Goal: Information Seeking & Learning: Understand process/instructions

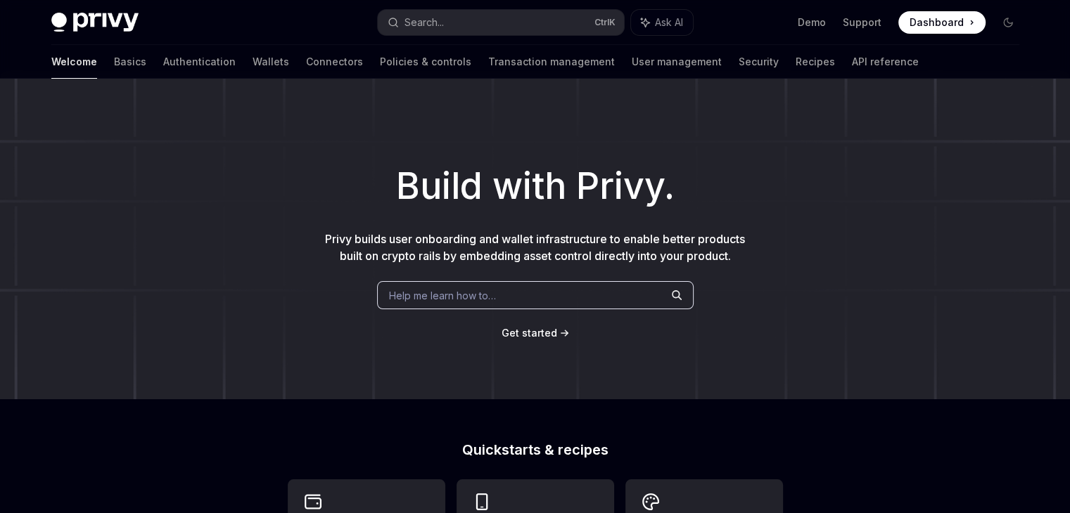
type textarea "*"
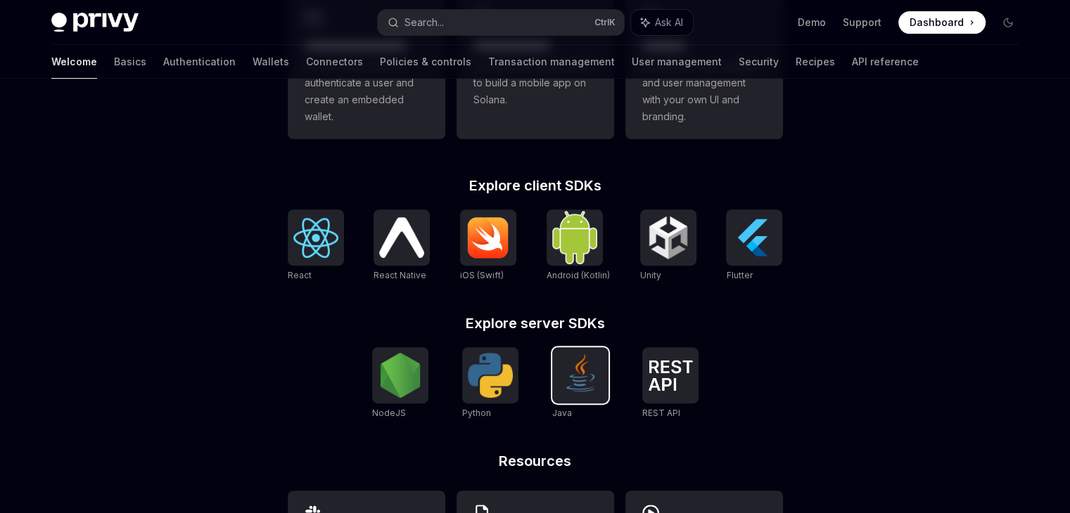
scroll to position [449, 0]
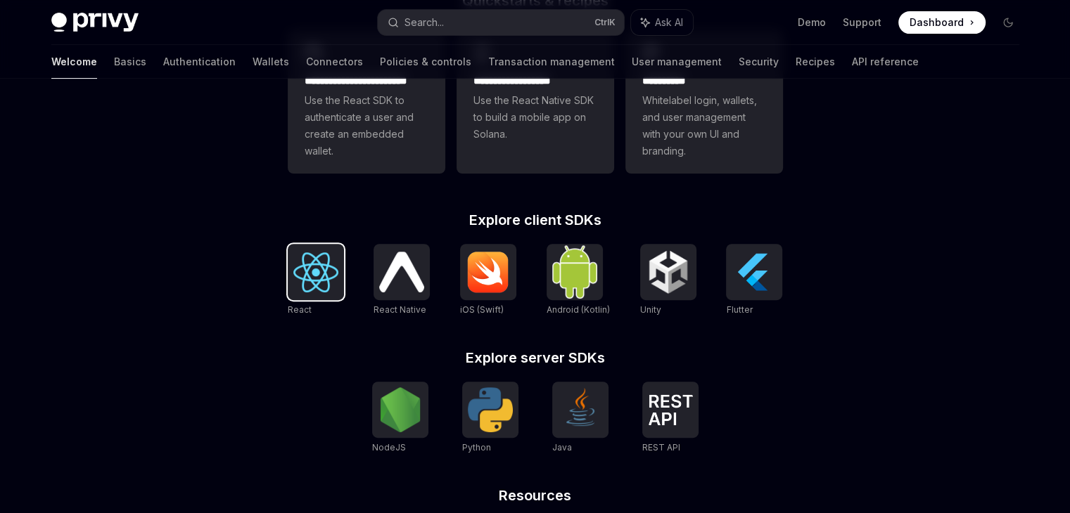
click at [314, 276] on img at bounding box center [315, 272] width 45 height 40
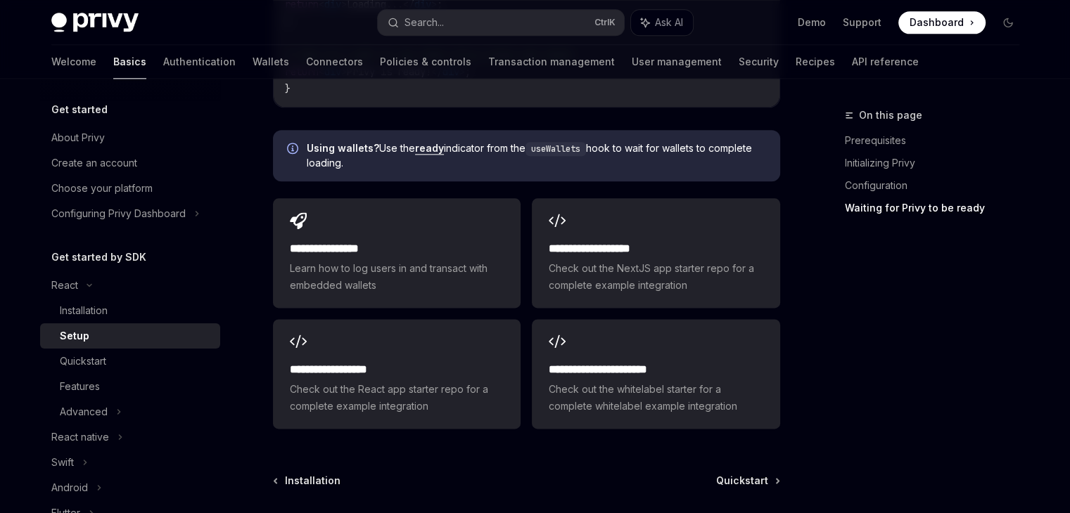
scroll to position [1791, 0]
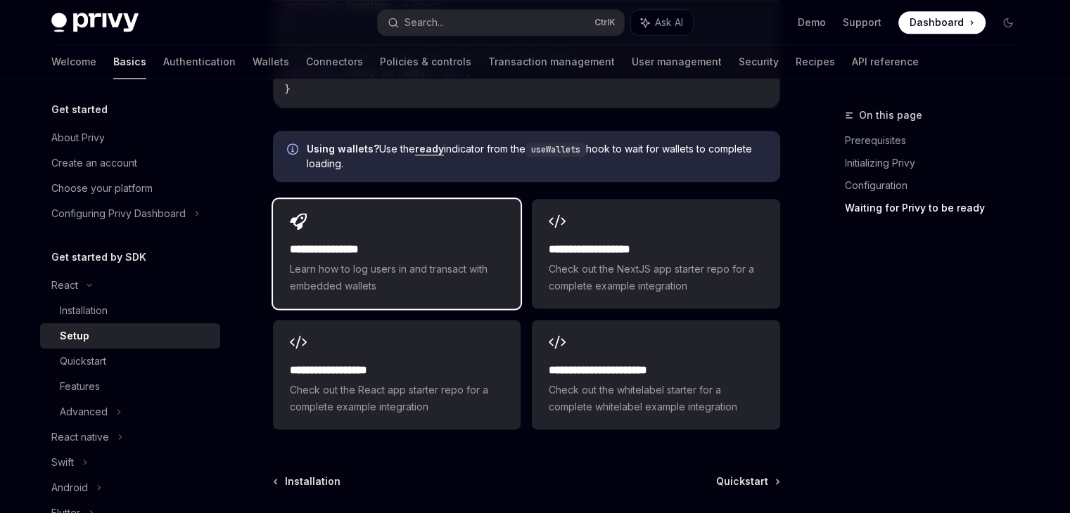
click at [469, 261] on span "Learn how to log users in and transact with embedded wallets" at bounding box center [397, 278] width 214 height 34
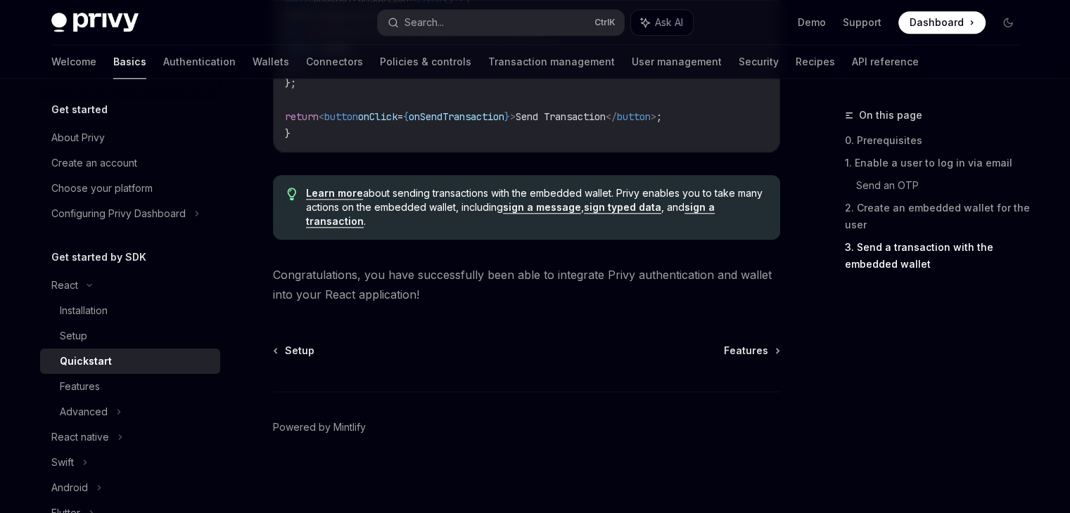
scroll to position [1525, 0]
click at [760, 355] on span "Features" at bounding box center [746, 351] width 44 height 14
type textarea "*"
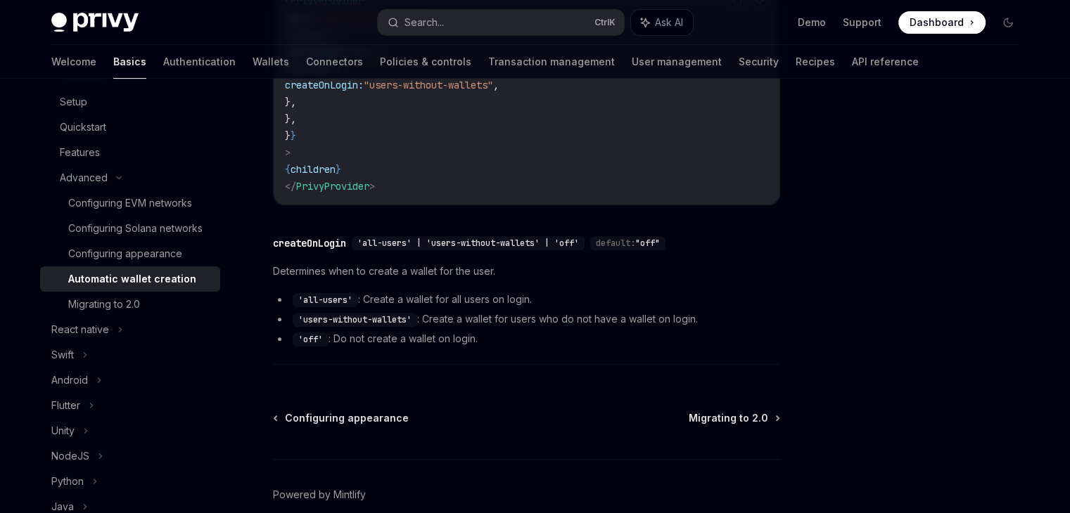
scroll to position [573, 0]
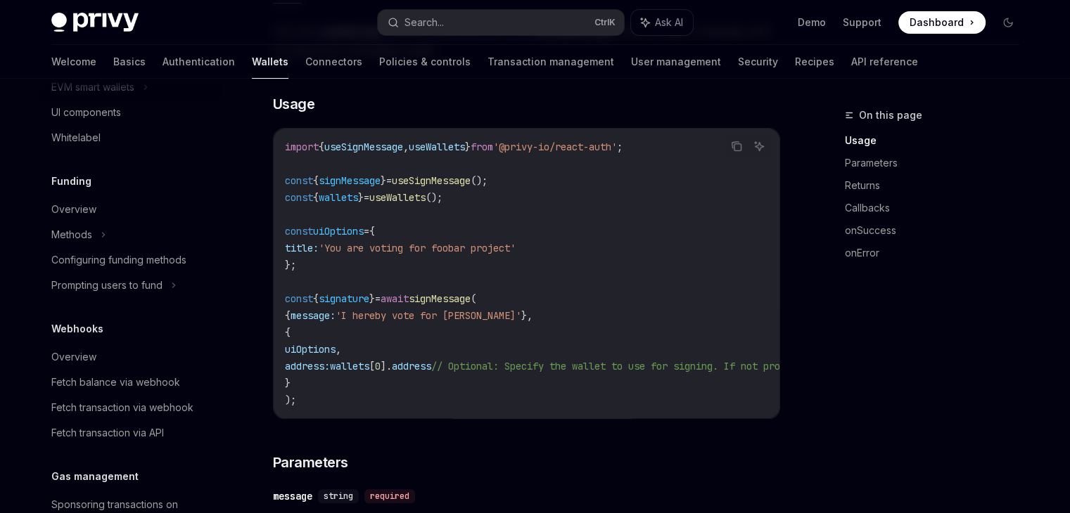
scroll to position [715, 0]
click at [305, 65] on link "Connectors" at bounding box center [333, 62] width 57 height 34
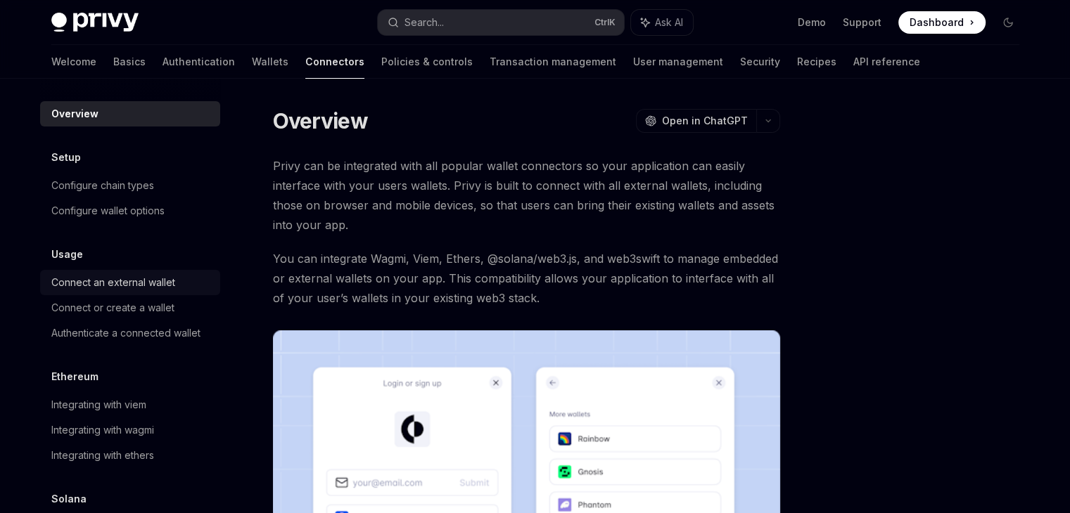
scroll to position [72, 0]
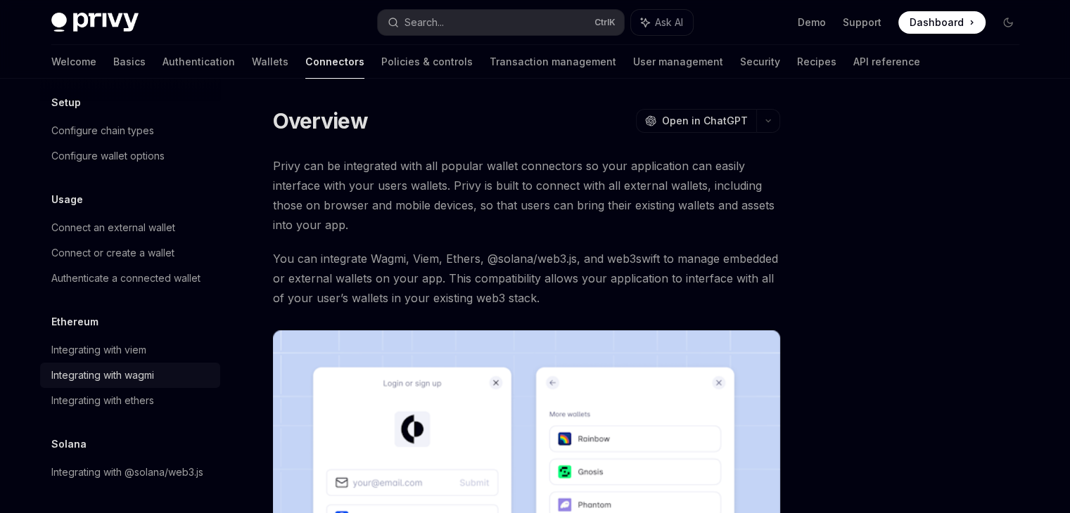
click at [130, 367] on div "Integrating with wagmi" at bounding box center [102, 375] width 103 height 17
type textarea "*"
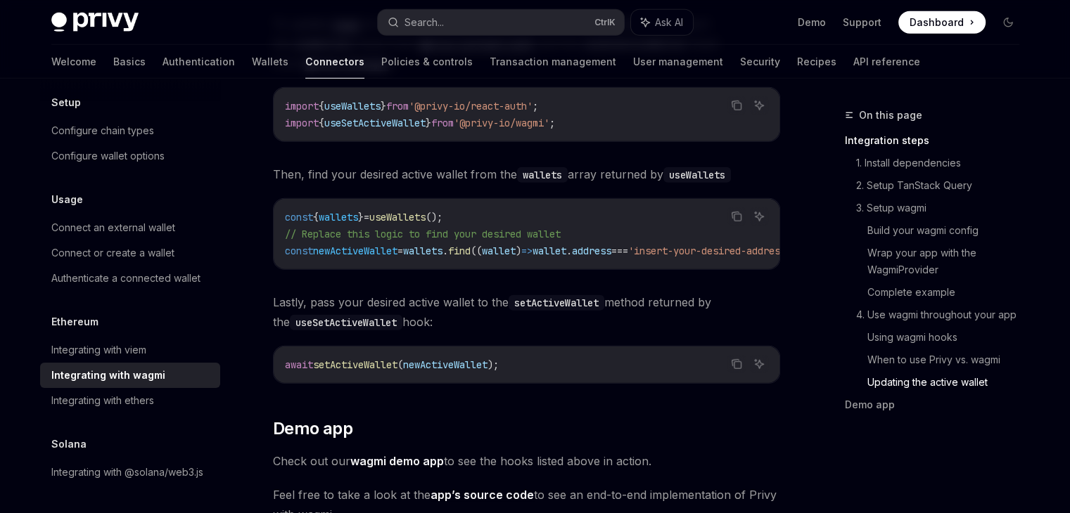
scroll to position [3906, 0]
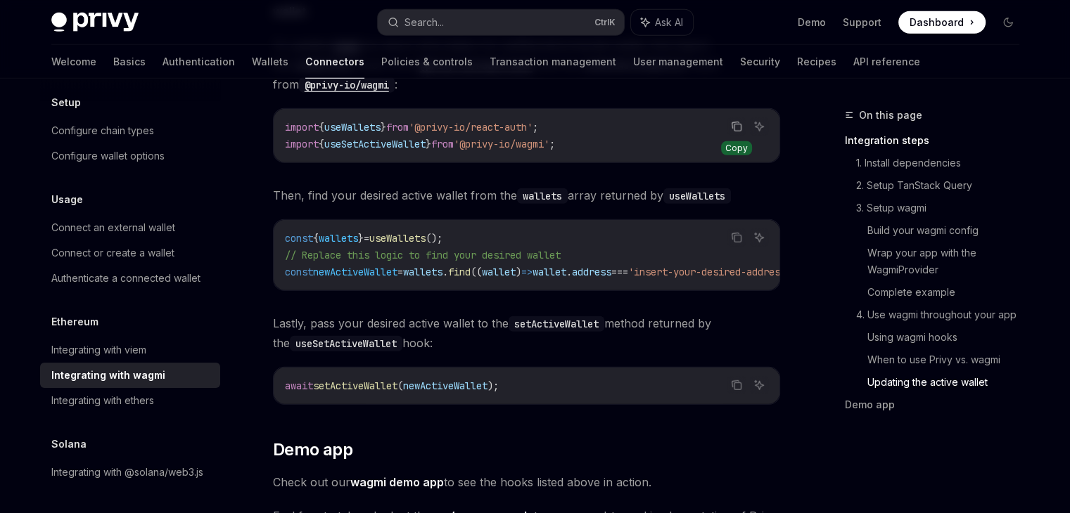
click at [735, 124] on icon "Copy the contents from the code block" at bounding box center [737, 127] width 7 height 7
drag, startPoint x: 475, startPoint y: 226, endPoint x: 281, endPoint y: 226, distance: 193.4
click at [281, 226] on div "const { wallets } = useWallets (); // Replace this logic to find your desired w…" at bounding box center [527, 255] width 506 height 70
copy span "const { wallets } = useWallets ();"
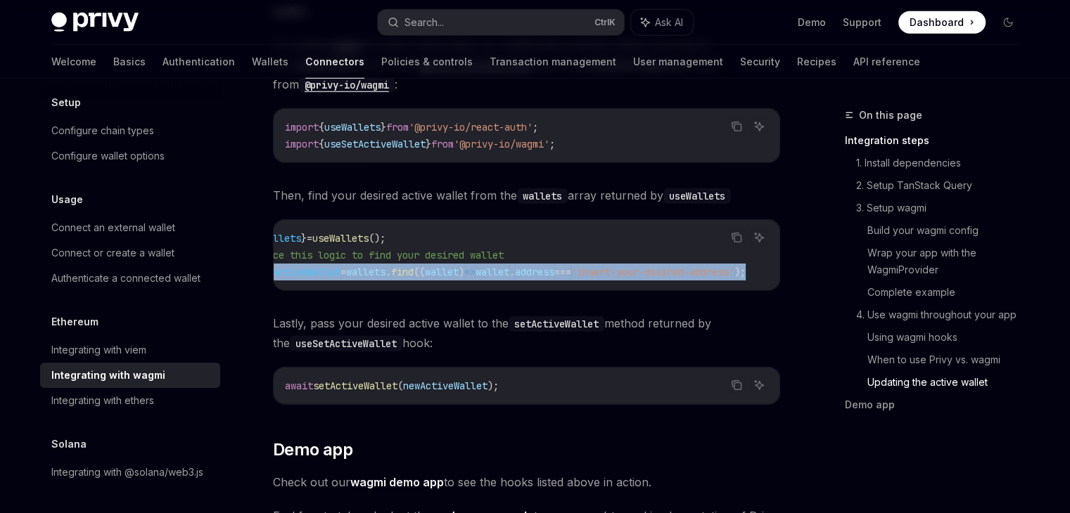
scroll to position [0, 0]
drag, startPoint x: 745, startPoint y: 257, endPoint x: 264, endPoint y: 269, distance: 481.2
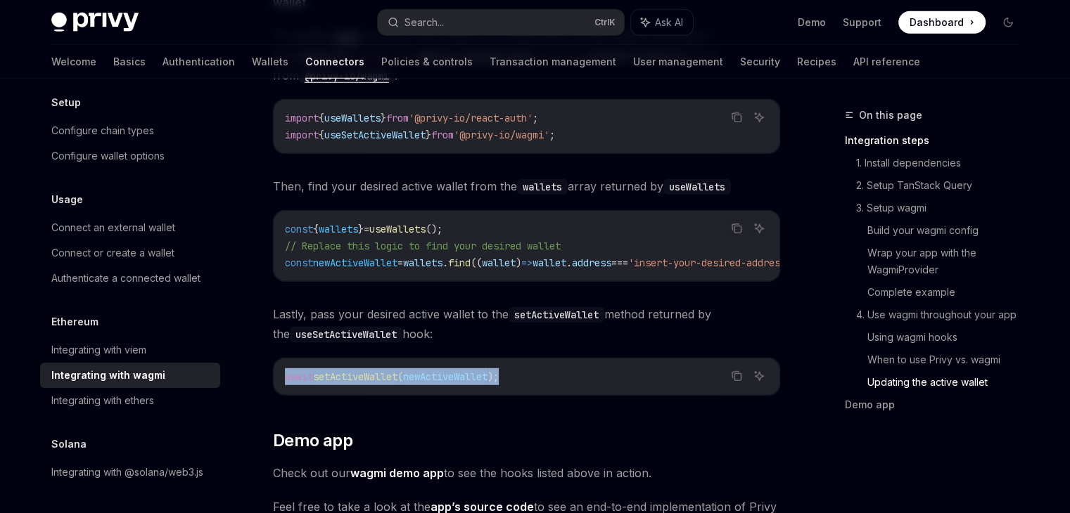
drag, startPoint x: 515, startPoint y: 366, endPoint x: 278, endPoint y: 377, distance: 237.2
click at [278, 377] on div "await setActiveWallet ( newActiveWallet );" at bounding box center [527, 377] width 506 height 37
copy span "await setActiveWallet ( newActiveWallet );"
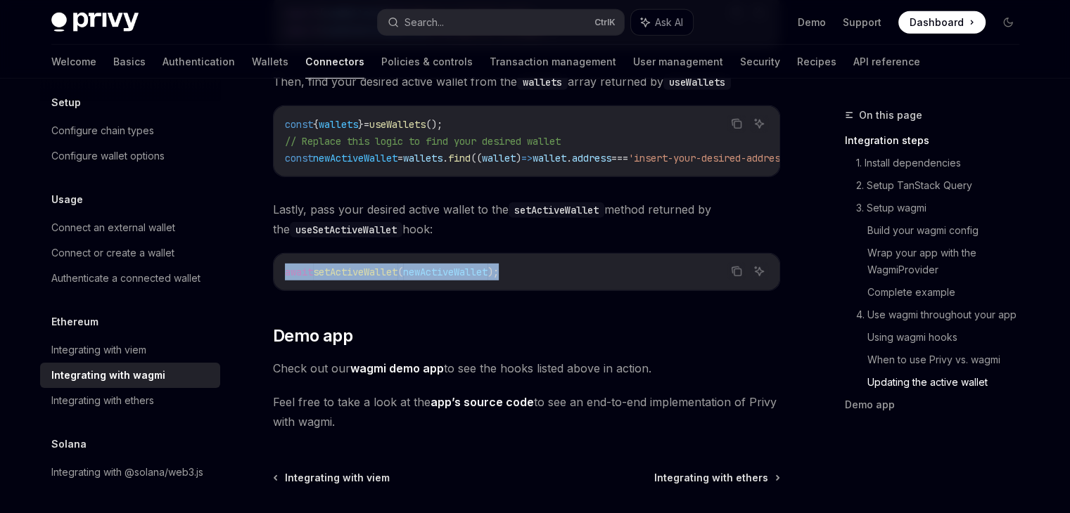
scroll to position [4019, 0]
click at [415, 362] on link "wagmi demo app" at bounding box center [397, 369] width 94 height 15
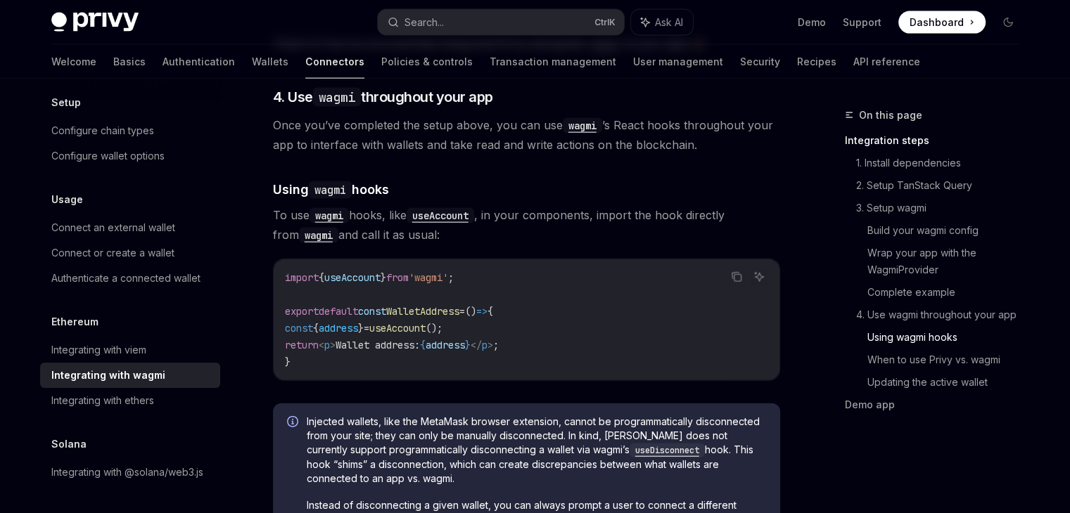
scroll to position [3093, 0]
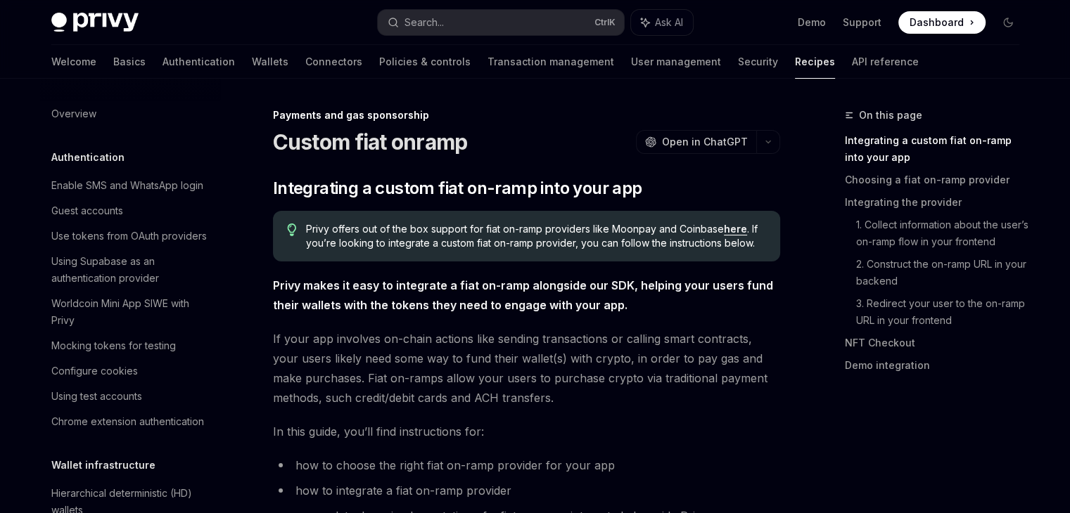
scroll to position [1169, 0]
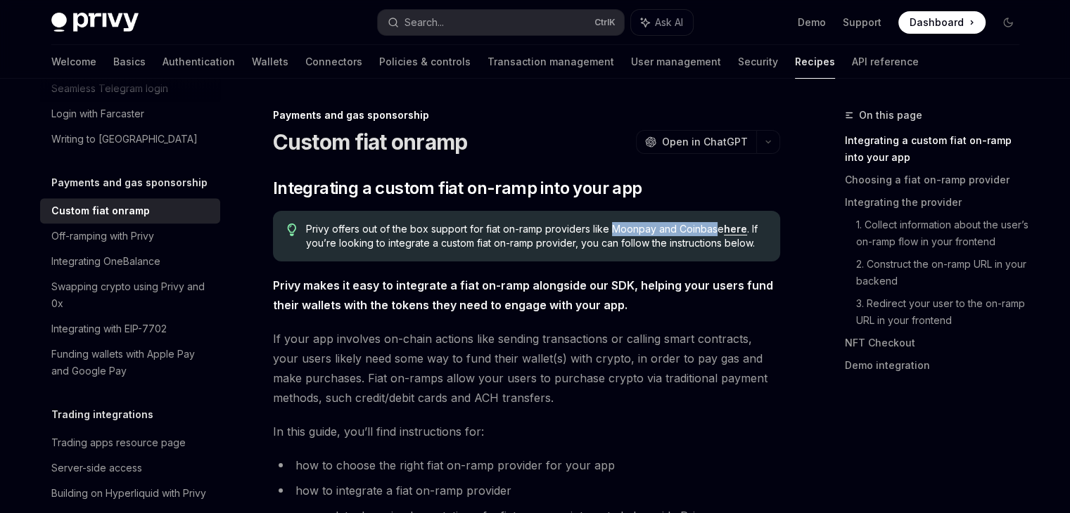
drag, startPoint x: 612, startPoint y: 227, endPoint x: 717, endPoint y: 230, distance: 104.8
click at [717, 230] on span "Privy offers out of the box support for fiat on-ramp providers like Moonpay and…" at bounding box center [535, 236] width 459 height 28
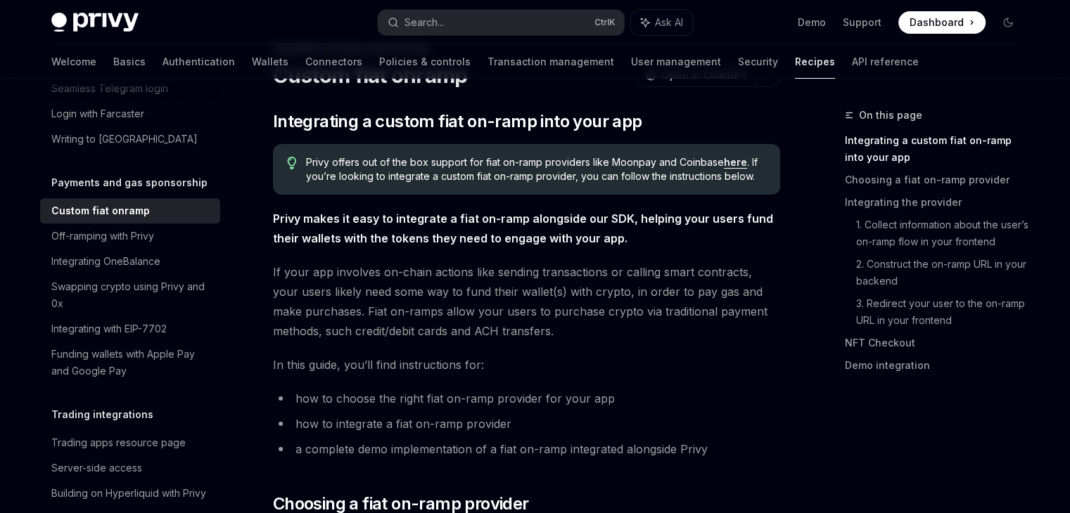
scroll to position [65, 0]
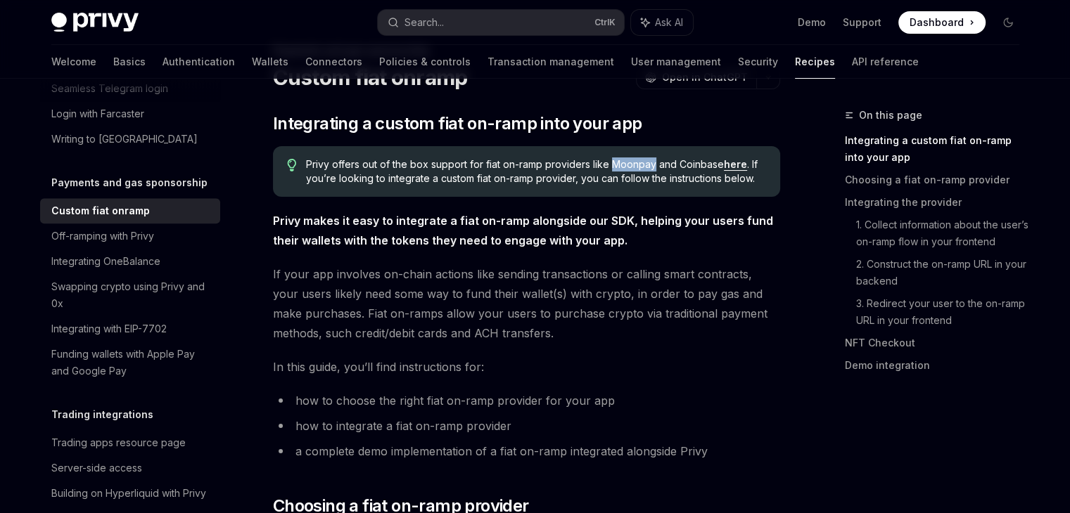
drag, startPoint x: 653, startPoint y: 162, endPoint x: 613, endPoint y: 164, distance: 40.1
click at [613, 164] on span "Privy offers out of the box support for fiat on-ramp providers like Moonpay and…" at bounding box center [535, 172] width 459 height 28
click at [743, 165] on link "here" at bounding box center [735, 164] width 23 height 13
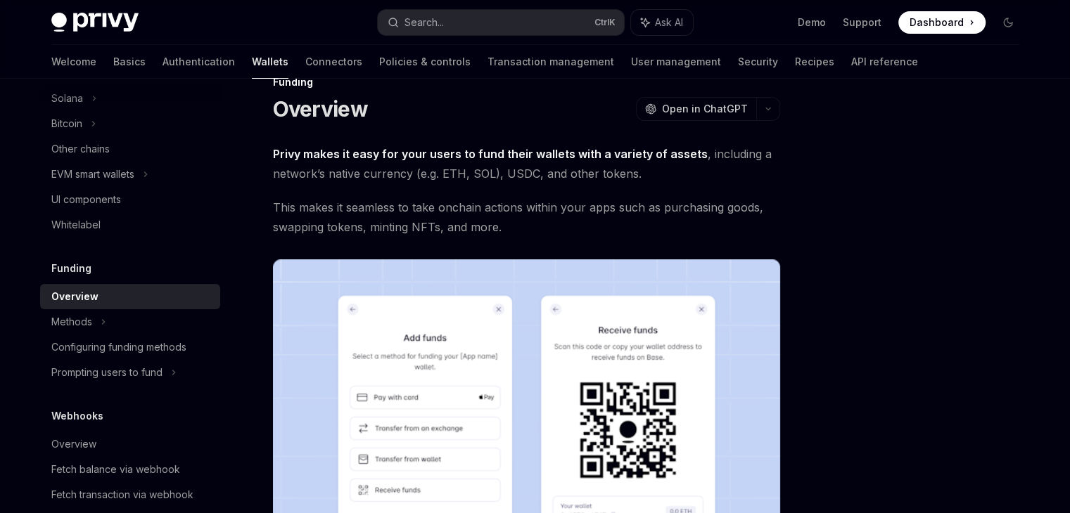
scroll to position [31, 0]
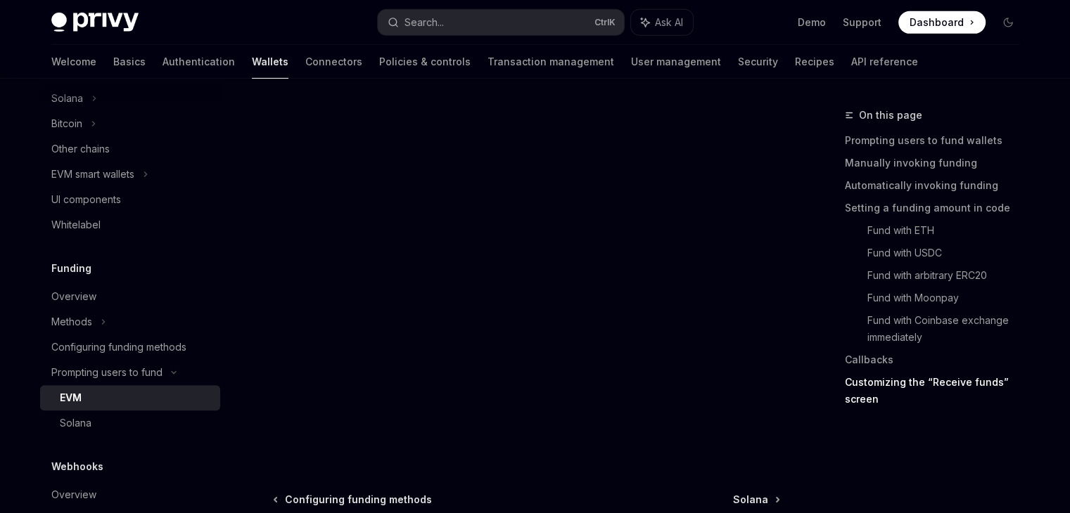
scroll to position [4739, 0]
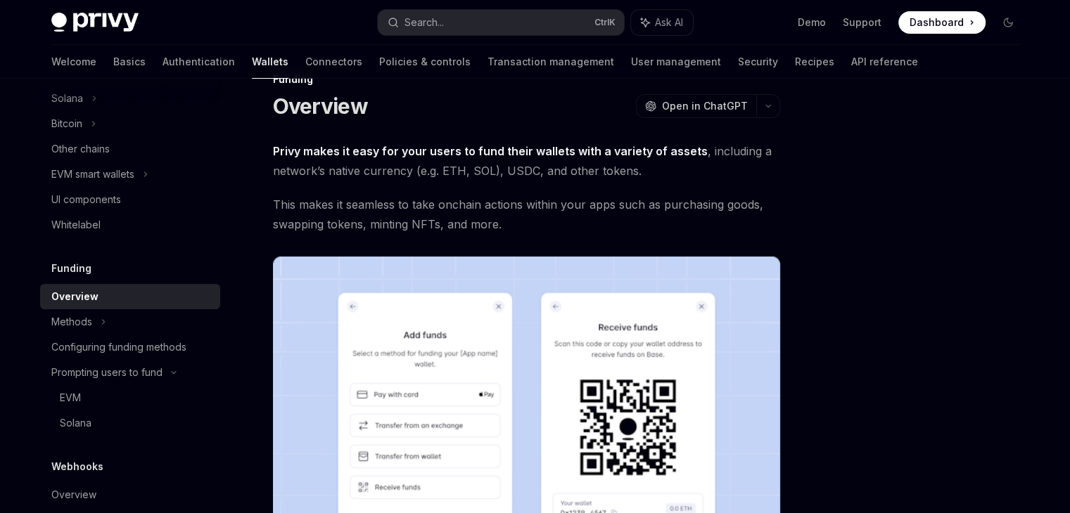
scroll to position [31, 0]
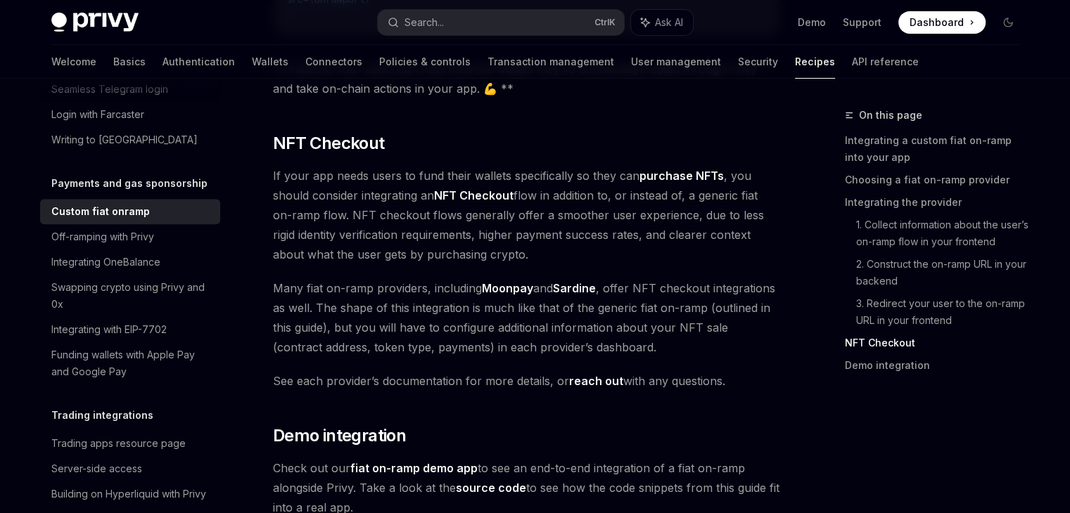
scroll to position [4909, 0]
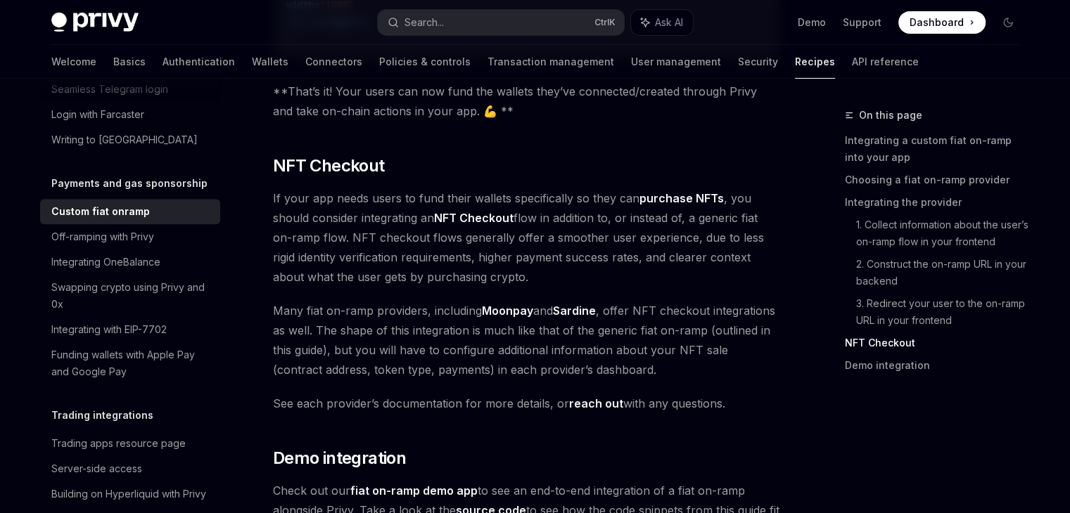
drag, startPoint x: 210, startPoint y: 0, endPoint x: 352, endPoint y: 120, distance: 185.7
click at [352, 188] on span "If your app needs users to fund their wallets specifically so they can purchase…" at bounding box center [526, 237] width 507 height 98
click at [162, 67] on link "Authentication" at bounding box center [198, 62] width 72 height 34
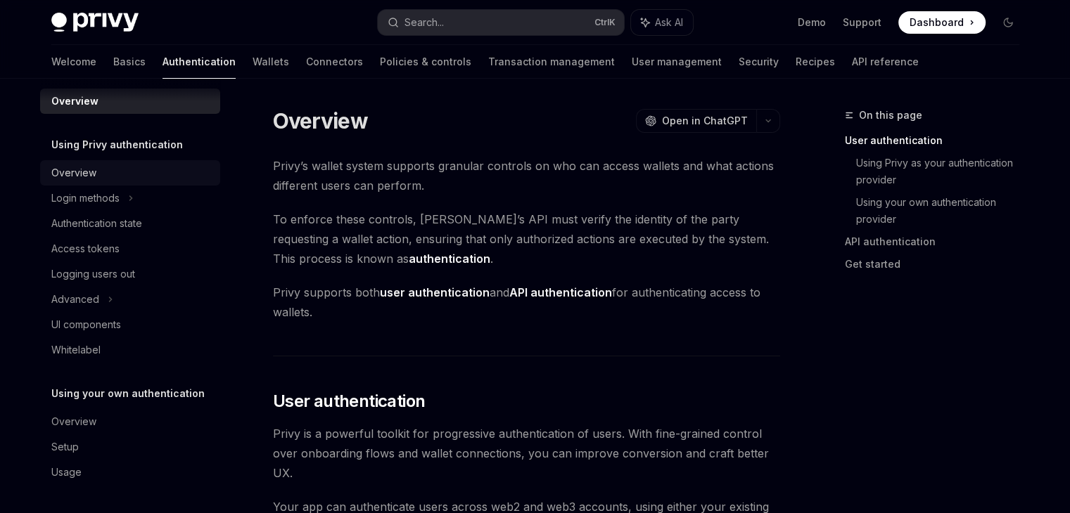
click at [166, 169] on div "Overview" at bounding box center [131, 173] width 160 height 17
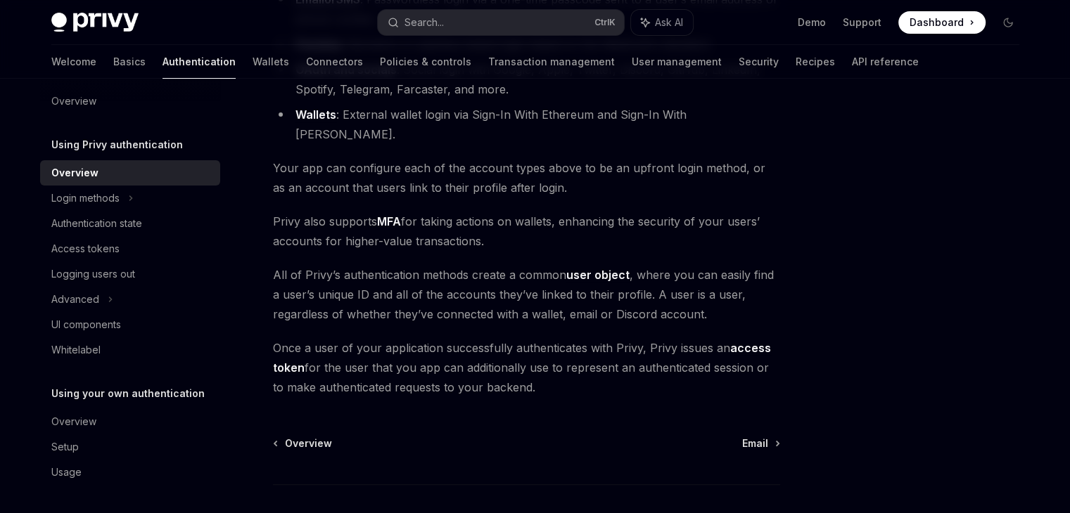
scroll to position [248, 0]
click at [745, 436] on span "Email" at bounding box center [755, 443] width 26 height 14
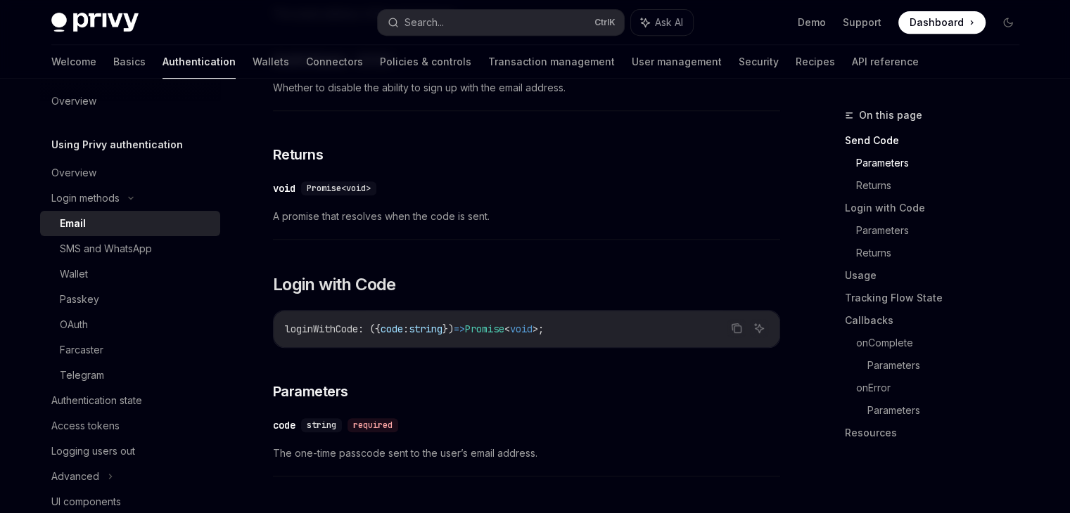
scroll to position [655, 0]
click at [883, 319] on link "Callbacks" at bounding box center [938, 320] width 186 height 23
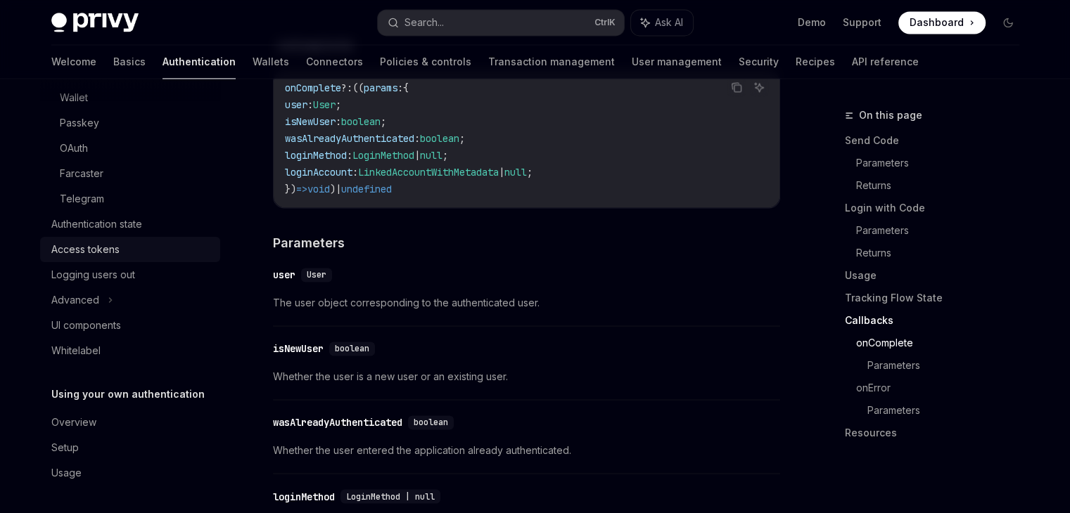
scroll to position [190, 0]
click at [115, 297] on div "Advanced" at bounding box center [130, 299] width 180 height 25
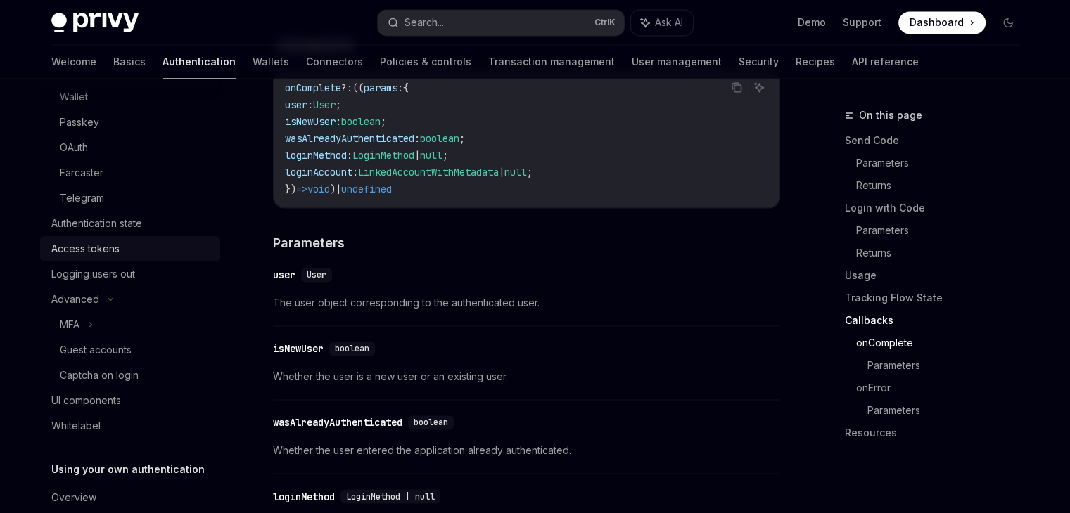
click at [118, 257] on link "Access tokens" at bounding box center [130, 248] width 180 height 25
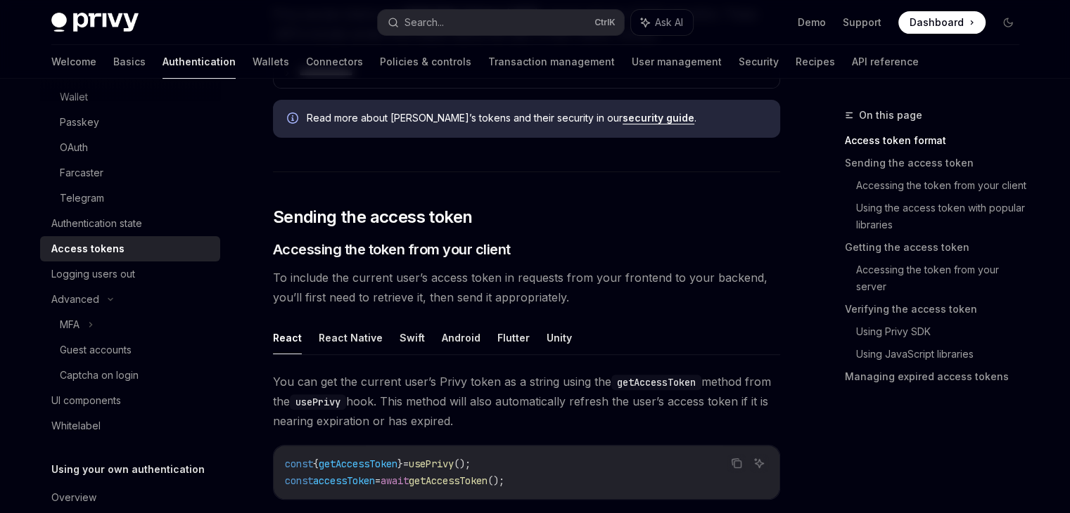
scroll to position [266, 0]
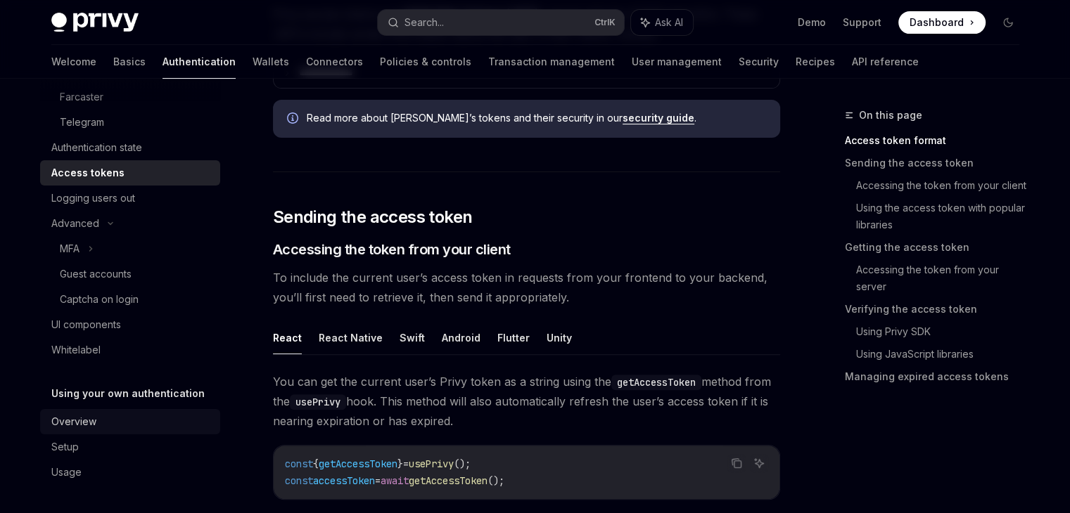
click at [121, 427] on div "Overview" at bounding box center [131, 422] width 160 height 17
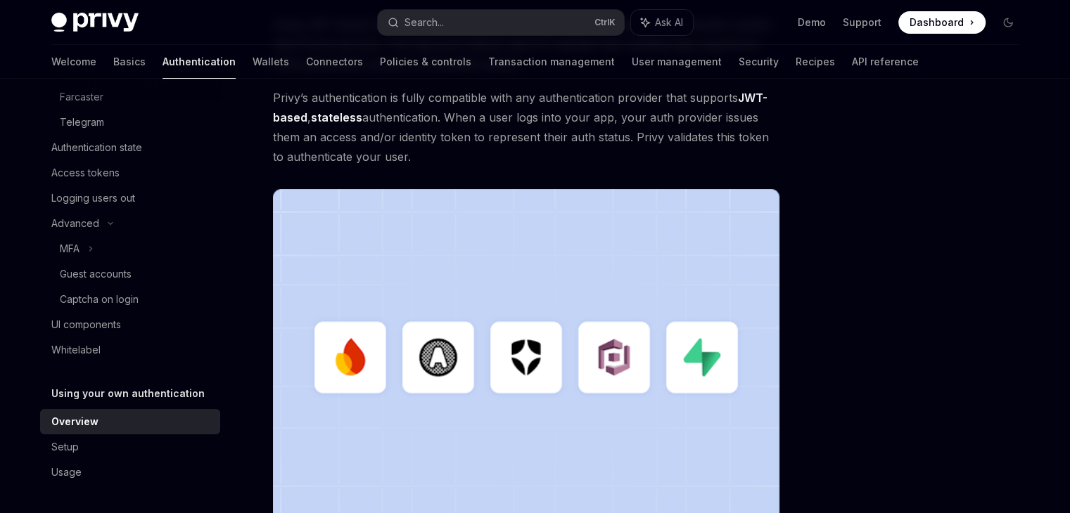
scroll to position [488, 0]
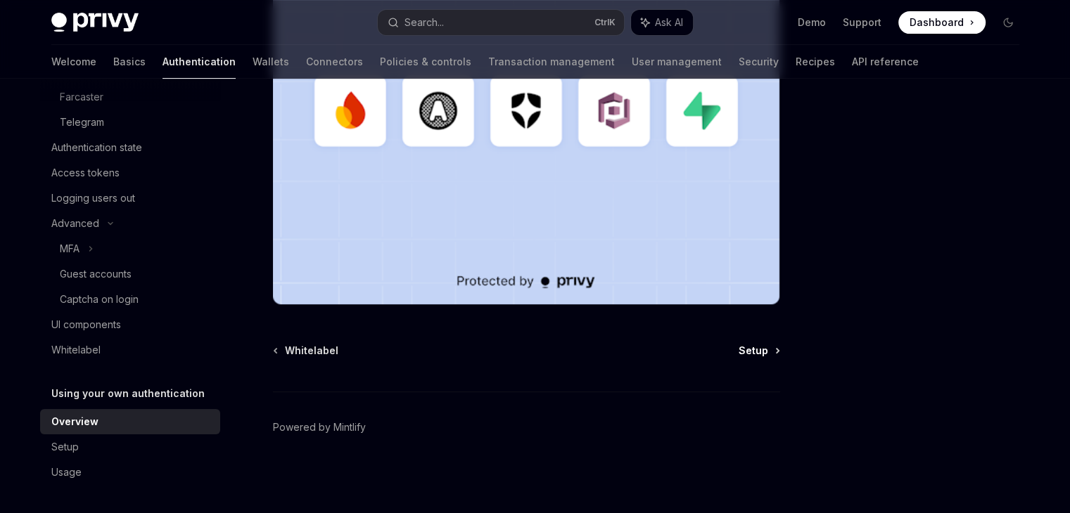
click at [760, 355] on span "Setup" at bounding box center [753, 351] width 30 height 14
type textarea "*"
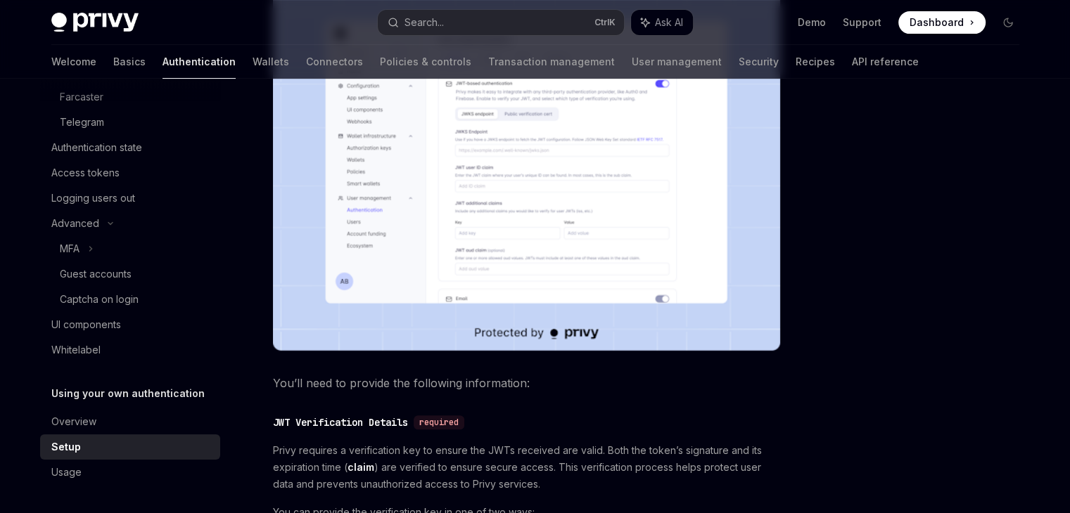
scroll to position [385, 0]
